Goal: Task Accomplishment & Management: Use online tool/utility

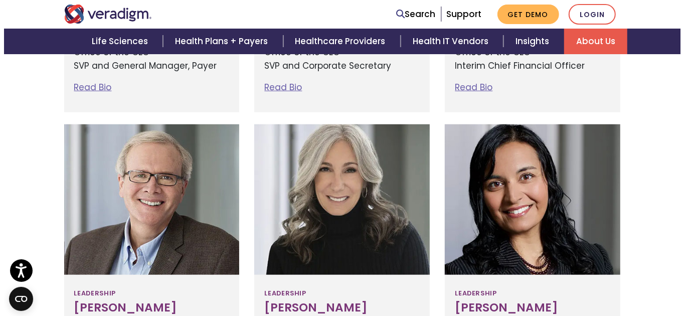
scroll to position [601, 0]
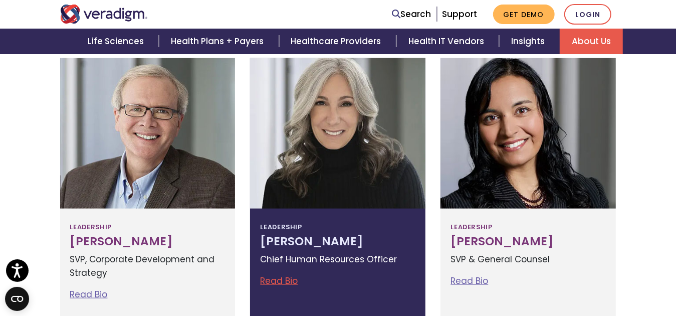
click at [285, 281] on link "Read Bio" at bounding box center [279, 281] width 38 height 12
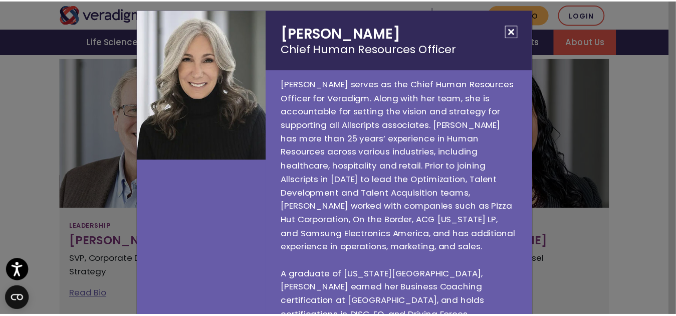
scroll to position [6, 0]
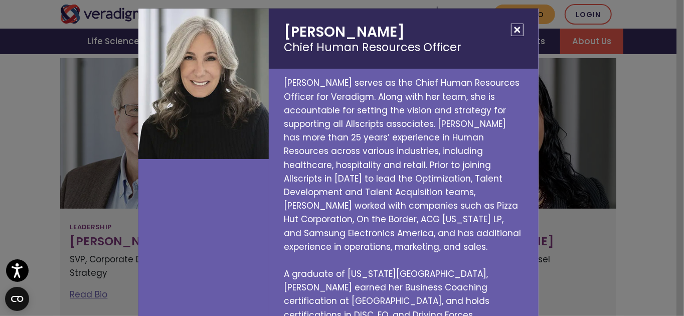
click at [513, 28] on button "Close" at bounding box center [517, 30] width 13 height 13
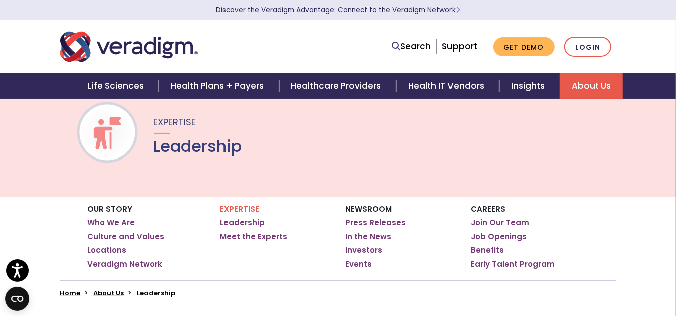
scroll to position [0, 0]
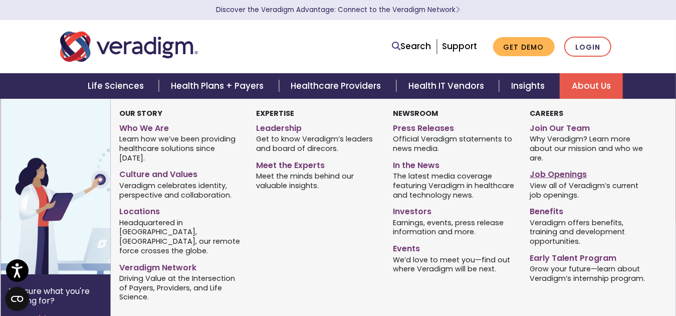
click at [554, 173] on link "Job Openings" at bounding box center [591, 172] width 122 height 15
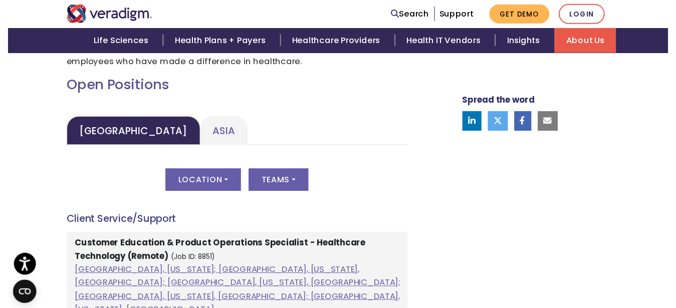
scroll to position [501, 0]
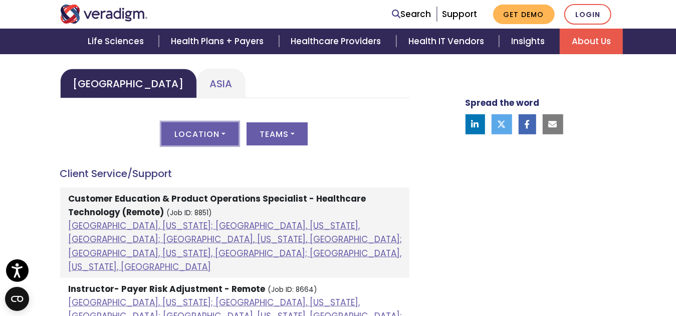
click at [225, 135] on button "Location" at bounding box center [199, 133] width 77 height 23
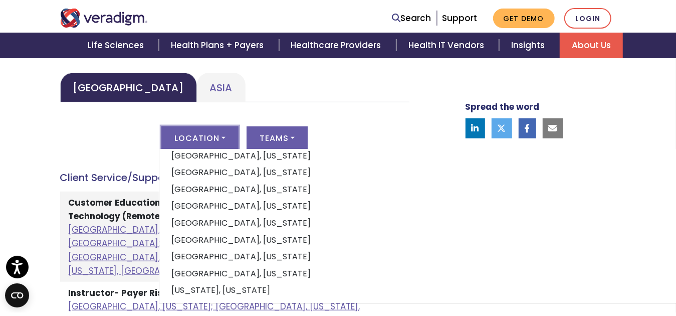
scroll to position [111, 0]
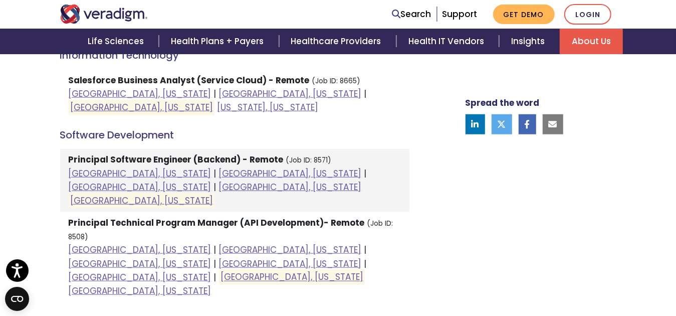
scroll to position [501, 0]
